Goal: Task Accomplishment & Management: Use online tool/utility

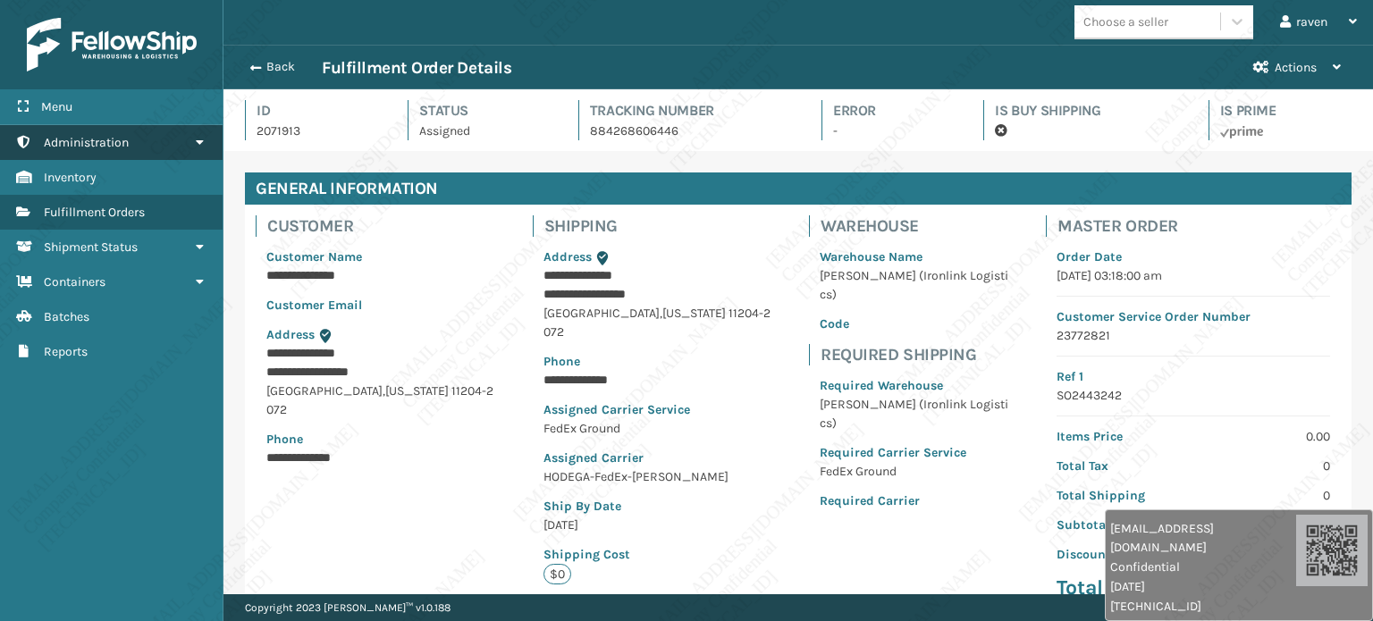
scroll to position [43, 1148]
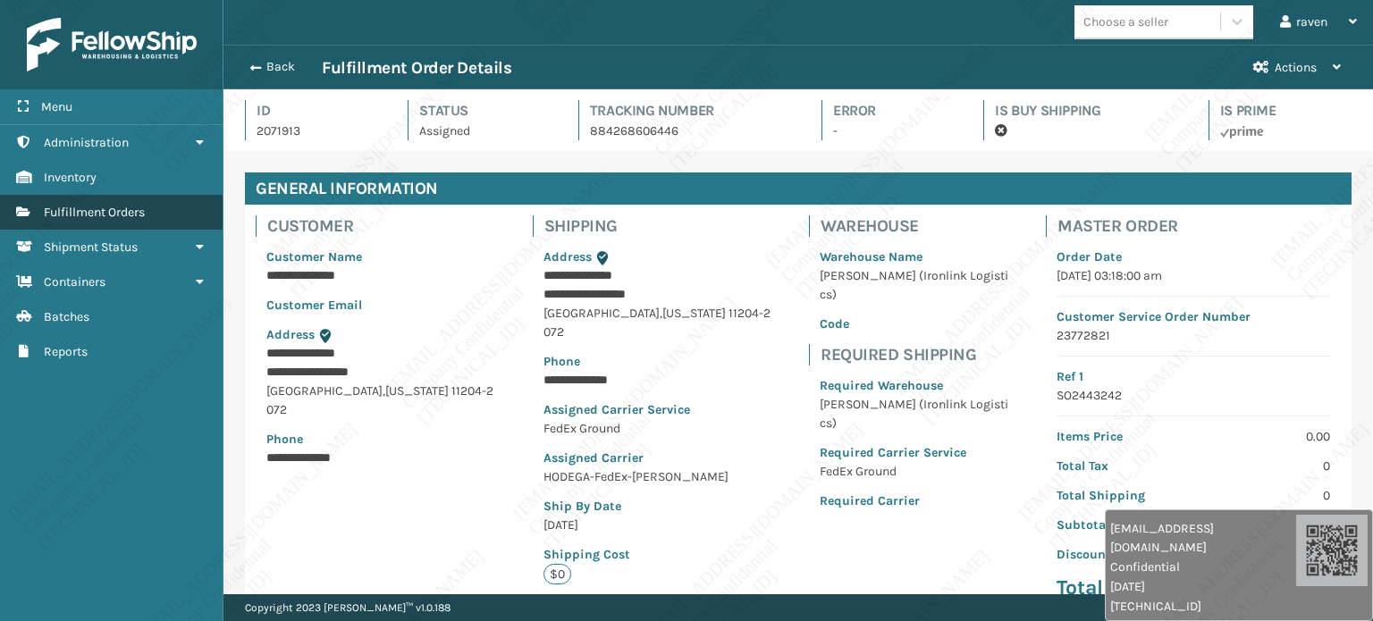
click at [93, 211] on span "Fulfillment Orders" at bounding box center [94, 212] width 101 height 15
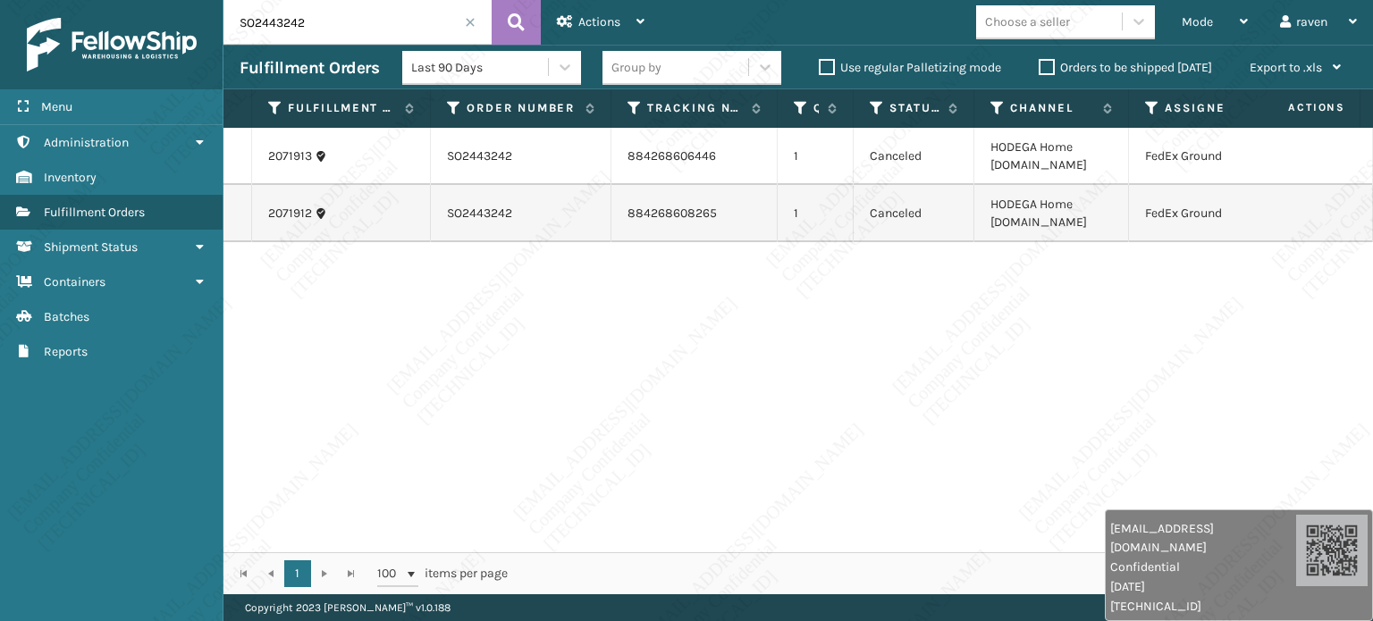
click at [467, 17] on span at bounding box center [470, 22] width 11 height 11
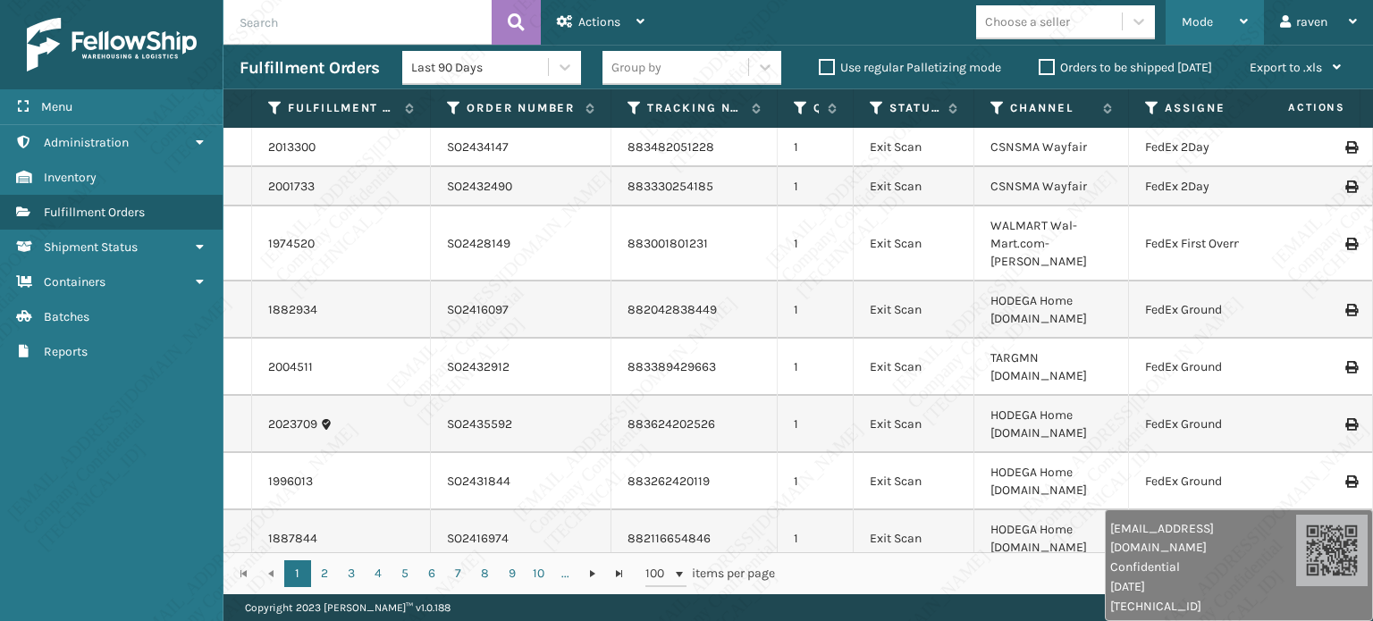
click at [1201, 27] on span "Mode" at bounding box center [1196, 21] width 31 height 15
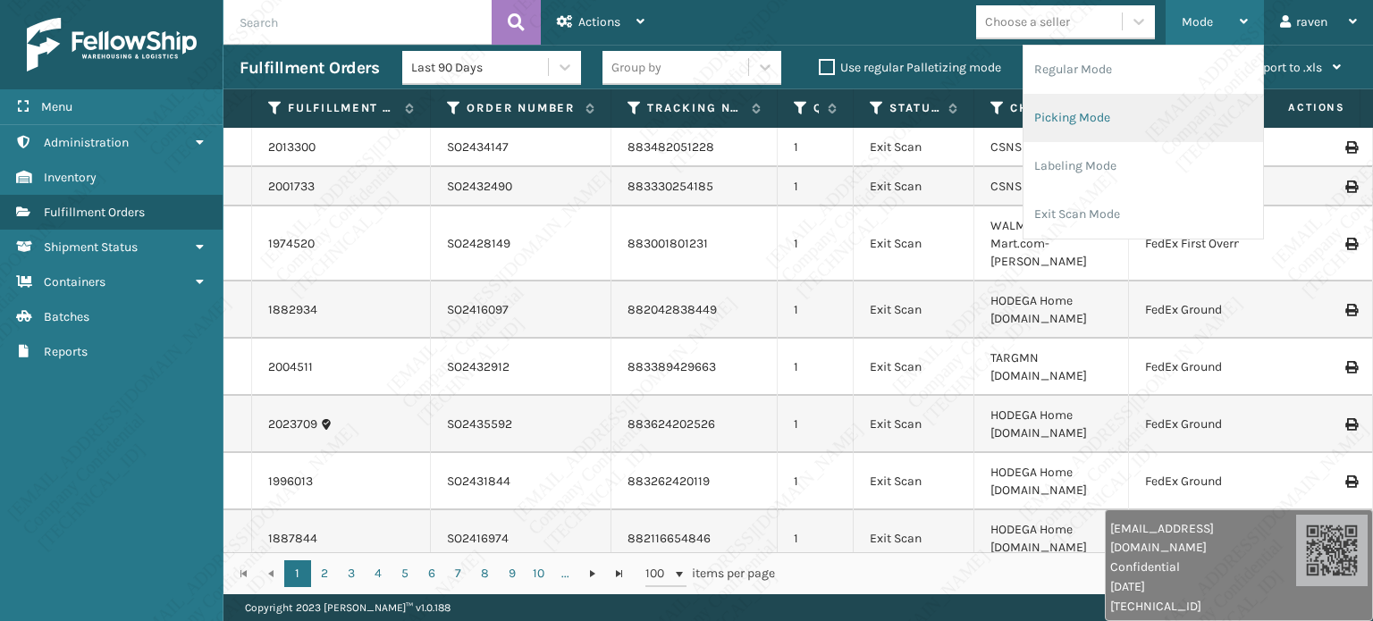
click at [1145, 108] on li "Picking Mode" at bounding box center [1143, 118] width 240 height 48
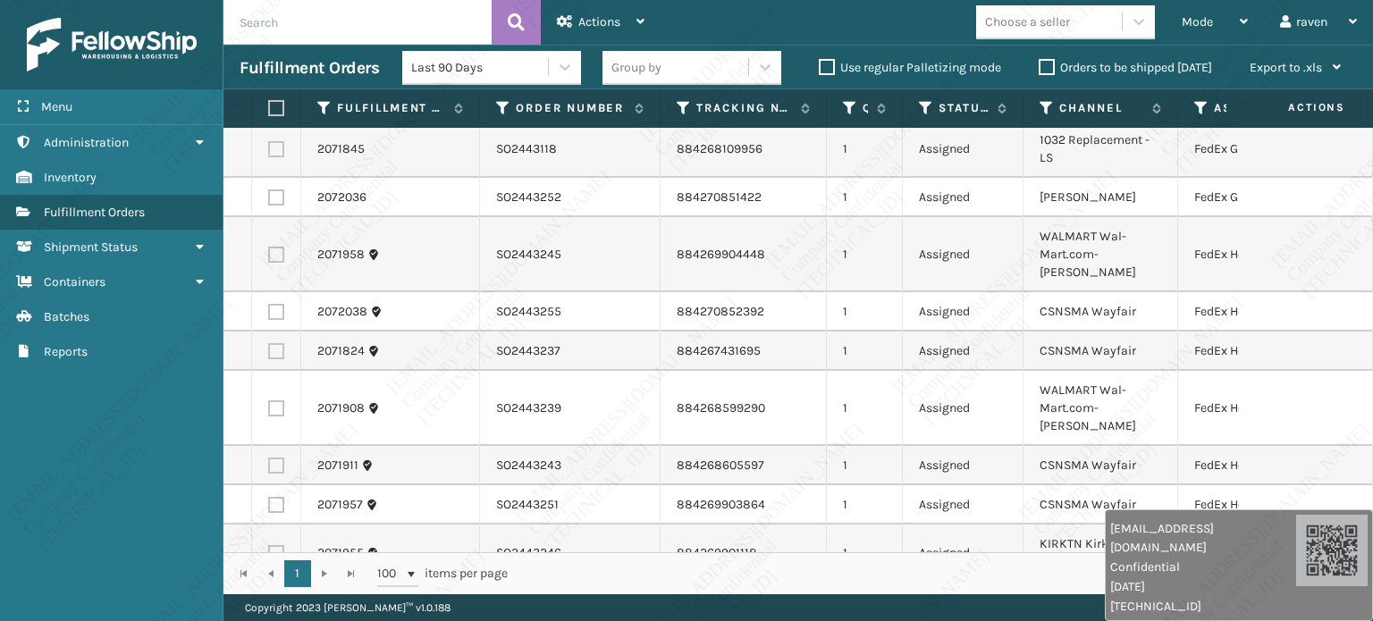
scroll to position [435, 0]
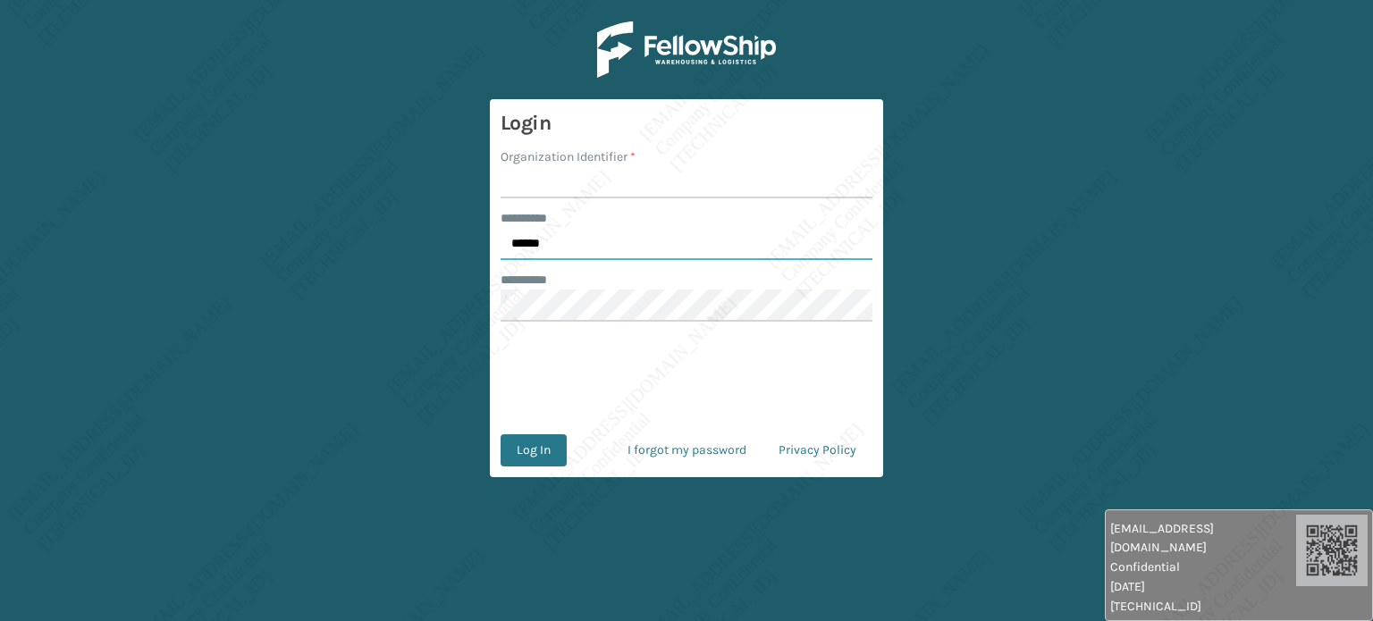
click at [551, 242] on input "******" at bounding box center [686, 244] width 372 height 32
type input "*****"
click at [559, 187] on input "Organization Identifier *" at bounding box center [686, 182] width 372 height 32
type input "[PERSON_NAME]"
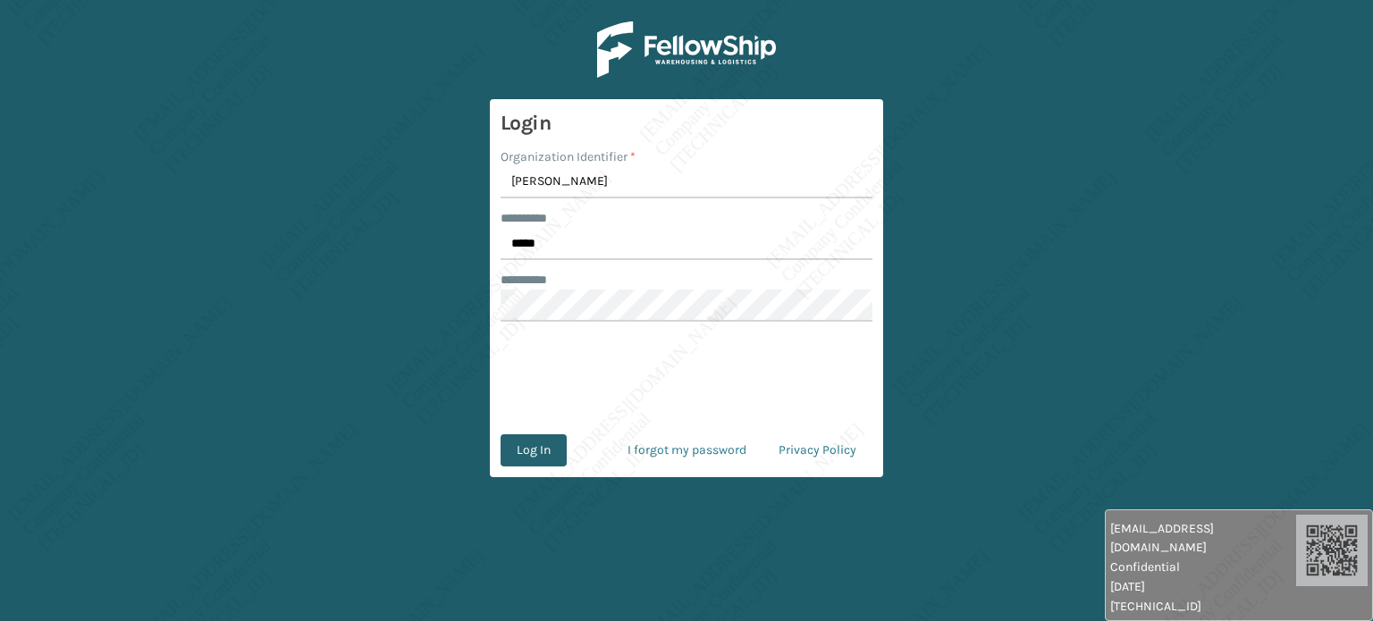
click at [529, 452] on button "Log In" at bounding box center [533, 450] width 66 height 32
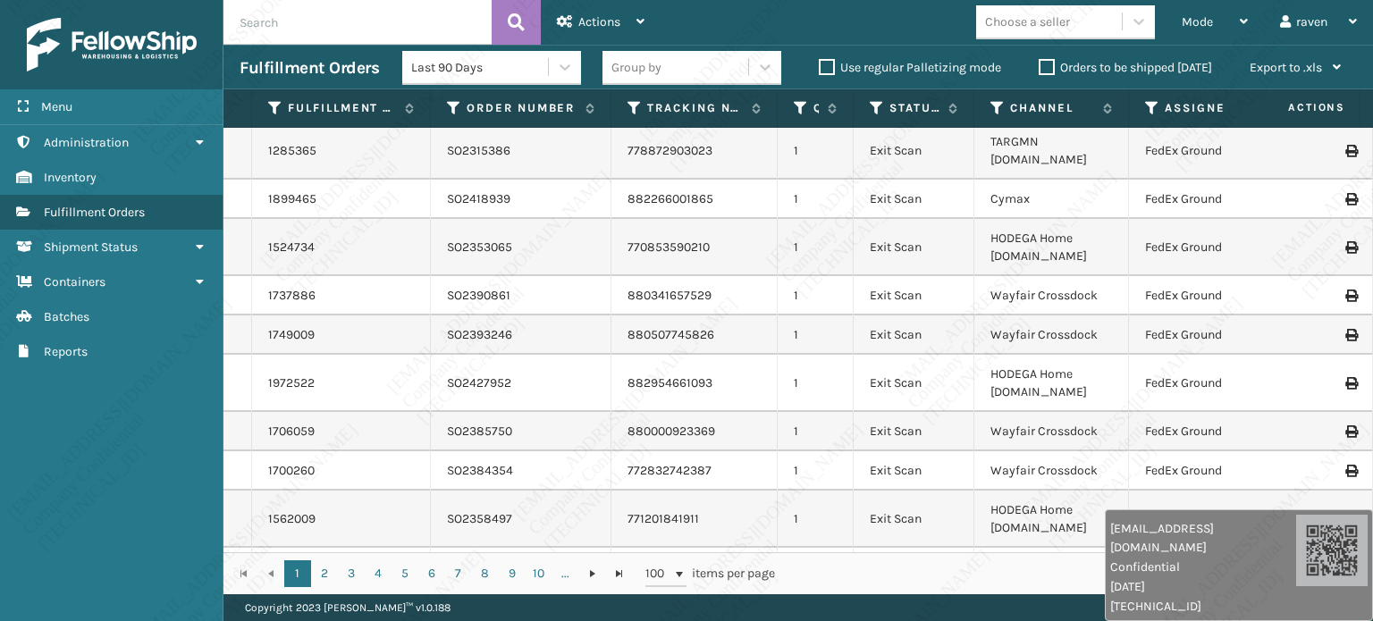
scroll to position [4039, 0]
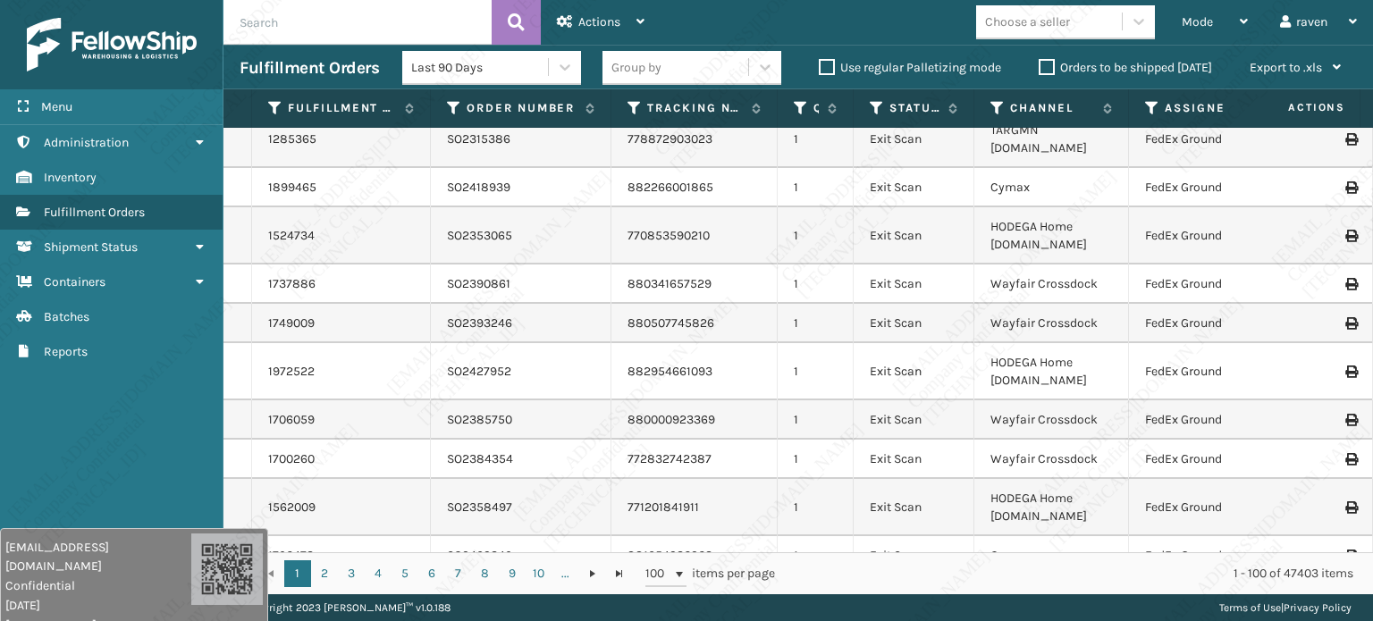
drag, startPoint x: 1217, startPoint y: 546, endPoint x: 82, endPoint y: 575, distance: 1135.4
click at [82, 575] on div "raven.urot@valoroo.com Confidential 9/10/2025 136.158.32.178" at bounding box center [98, 586] width 186 height 97
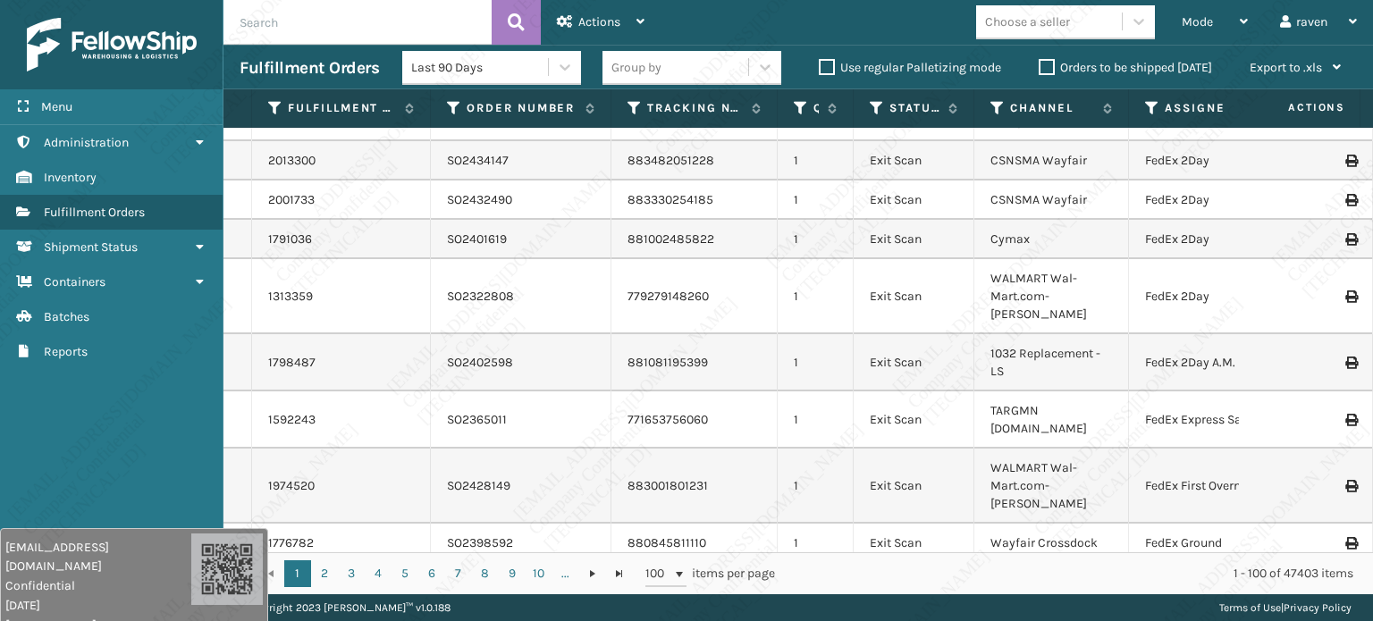
scroll to position [0, 0]
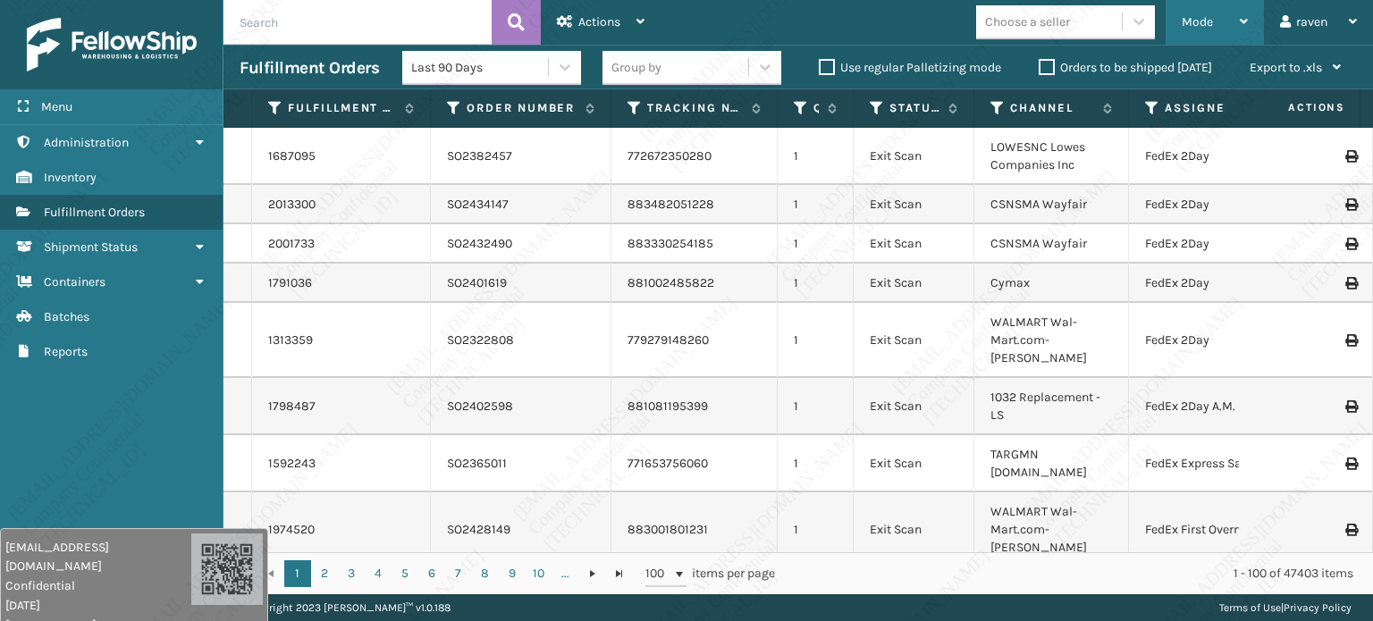
click at [1199, 28] on span "Mode" at bounding box center [1196, 21] width 31 height 15
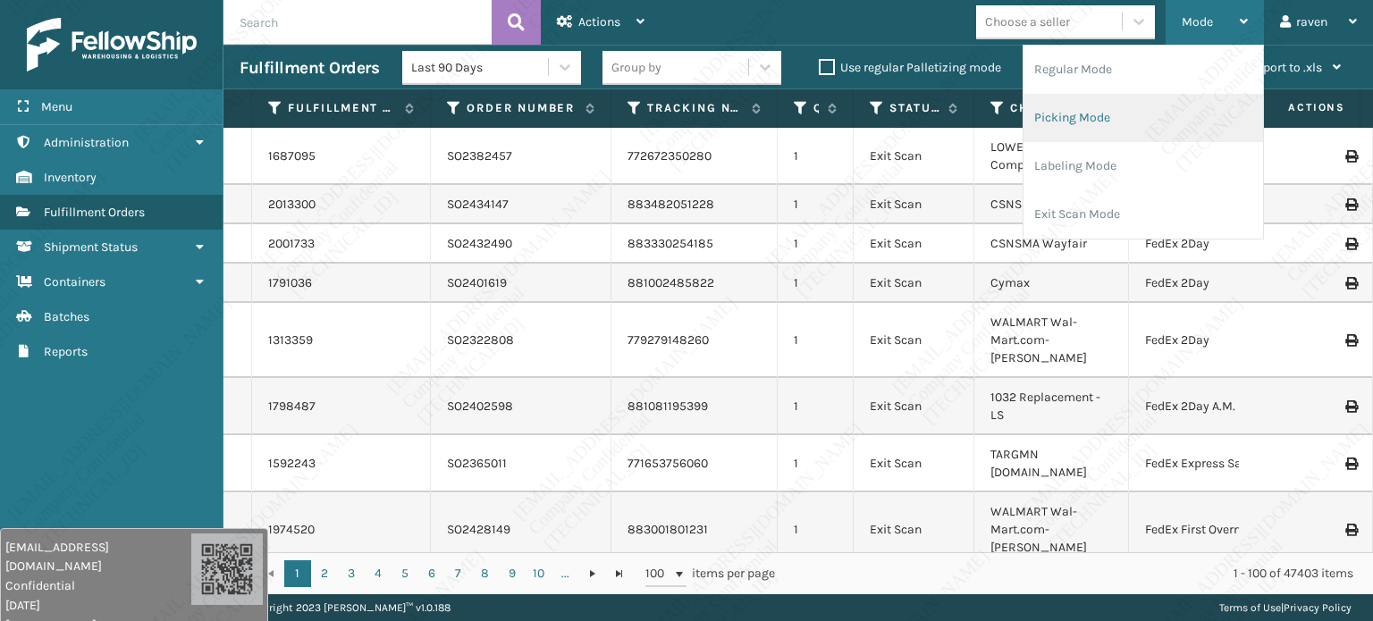
click at [1136, 114] on li "Picking Mode" at bounding box center [1143, 118] width 240 height 48
